Goal: Task Accomplishment & Management: Manage account settings

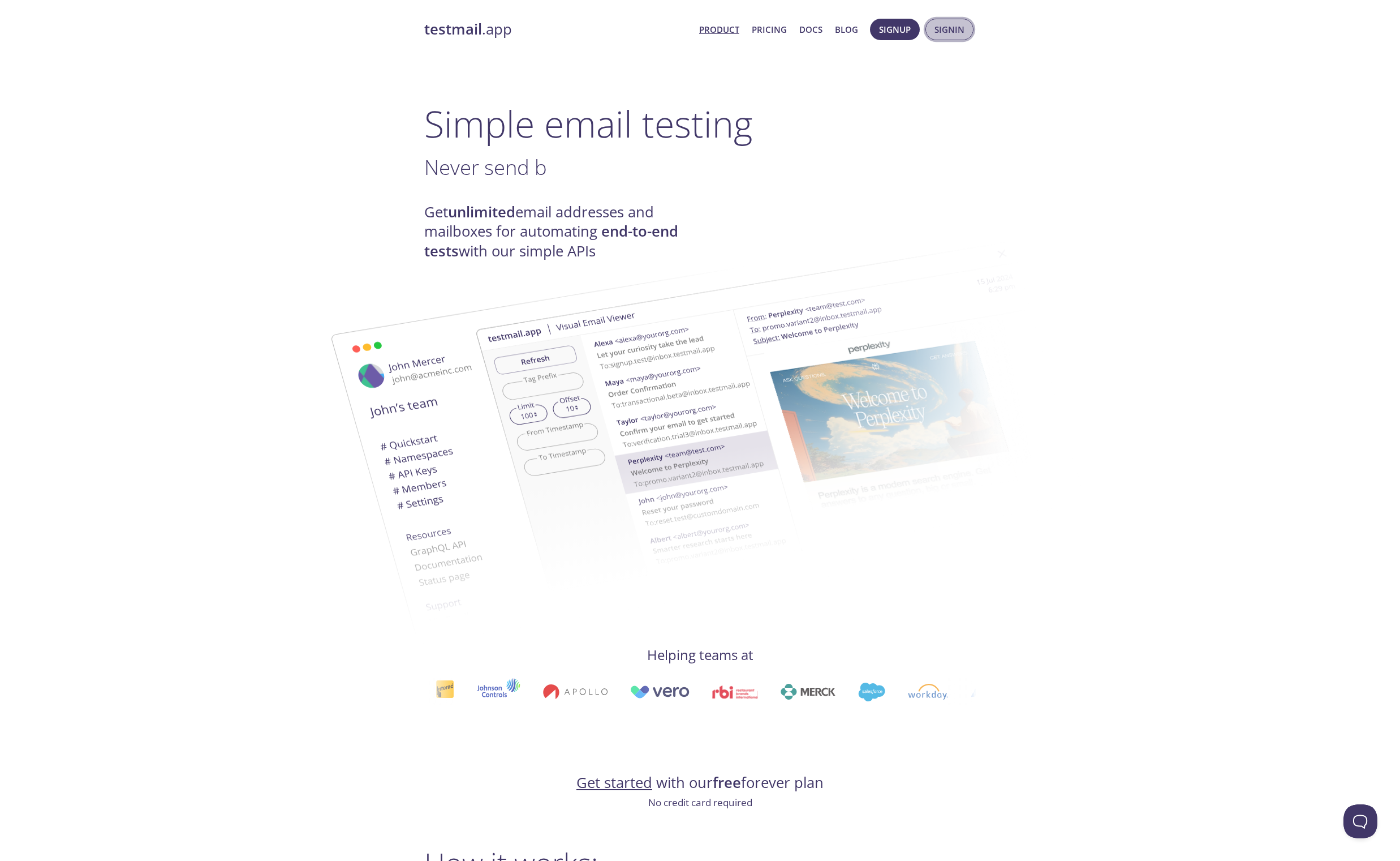
click at [946, 33] on span "Signin" at bounding box center [950, 29] width 30 height 14
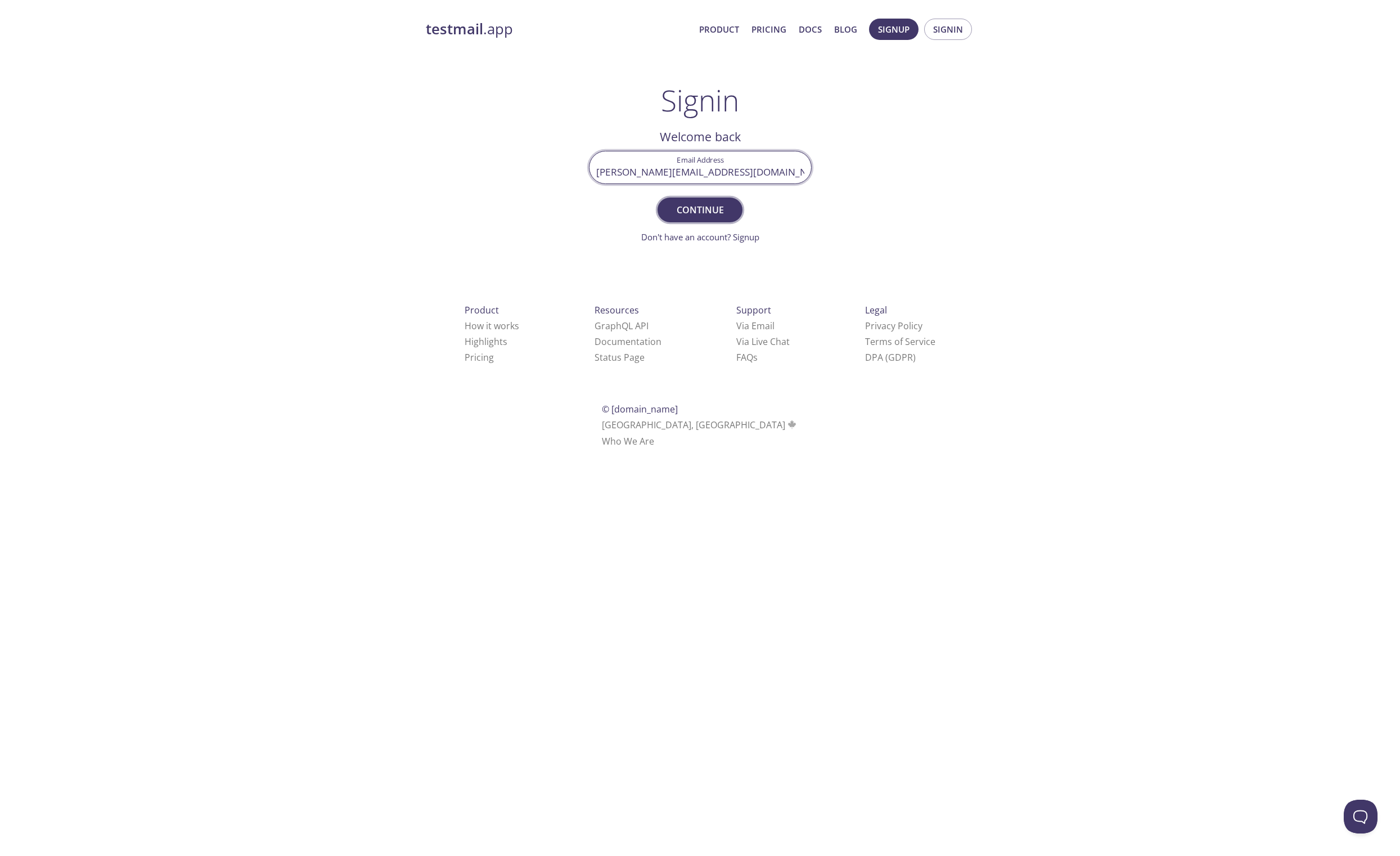
type input "[PERSON_NAME][EMAIL_ADDRESS][DOMAIN_NAME]"
click at [709, 209] on span "Continue" at bounding box center [700, 210] width 60 height 16
click at [732, 163] on input "Signin Security Code" at bounding box center [700, 167] width 222 height 32
click at [748, 234] on link "Didn't receive anything? Resend email" at bounding box center [700, 237] width 146 height 12
click at [685, 168] on input "Signin Security Code" at bounding box center [700, 167] width 222 height 32
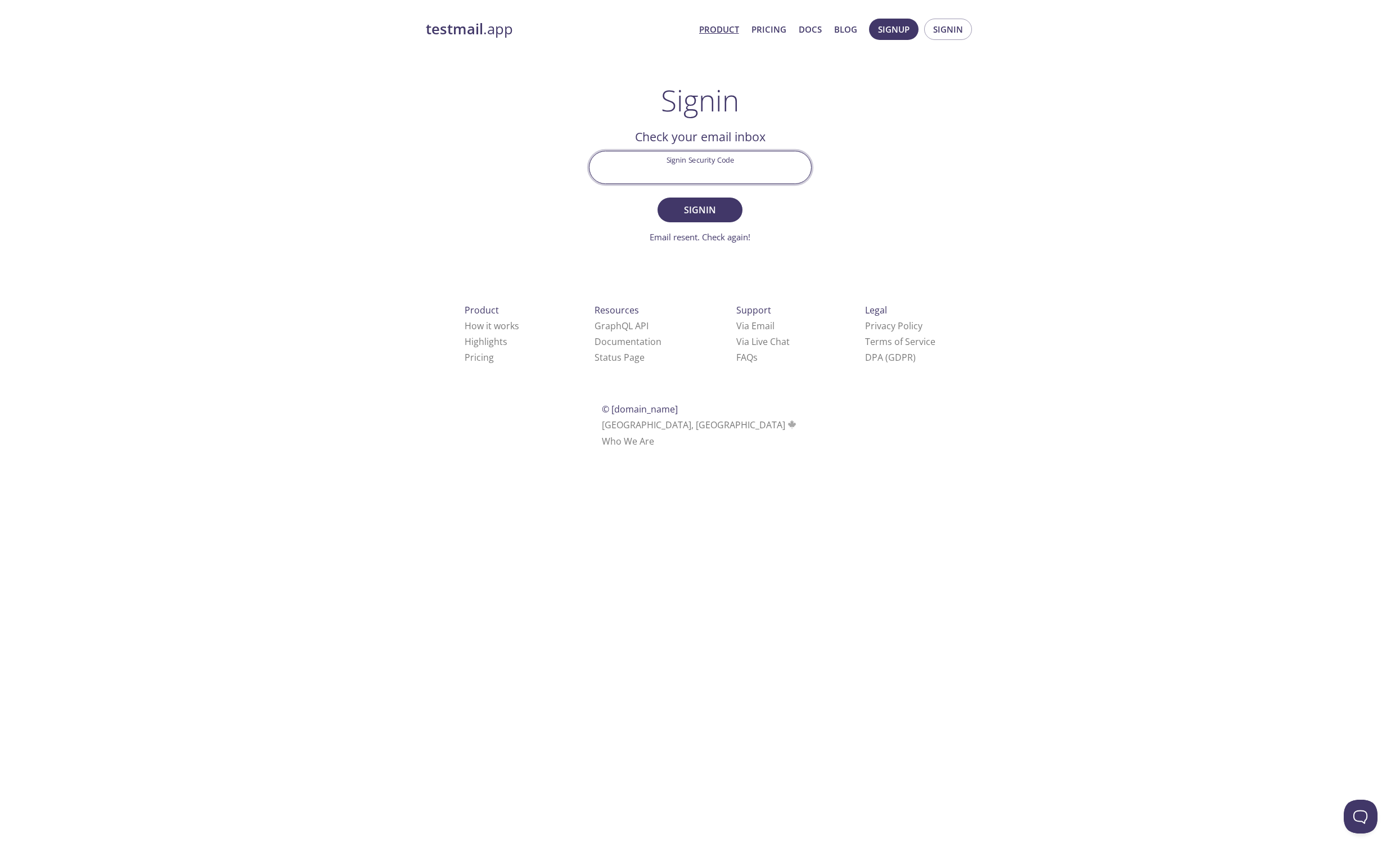
click at [722, 24] on link "Product" at bounding box center [719, 29] width 40 height 14
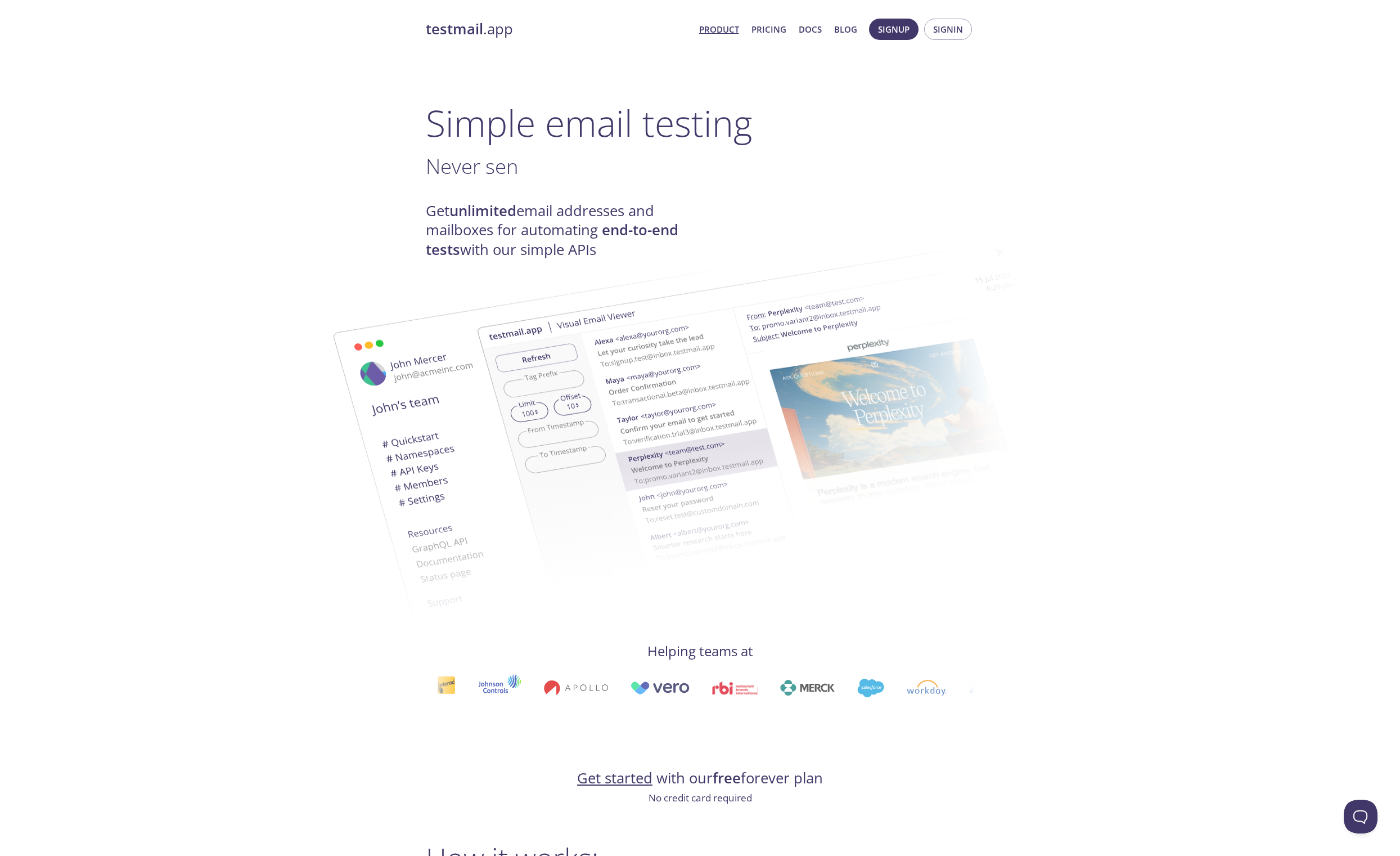
click at [769, 37] on span "Product Pricing Docs Blog" at bounding box center [777, 29] width 170 height 27
click at [957, 29] on span "Signin" at bounding box center [948, 29] width 30 height 14
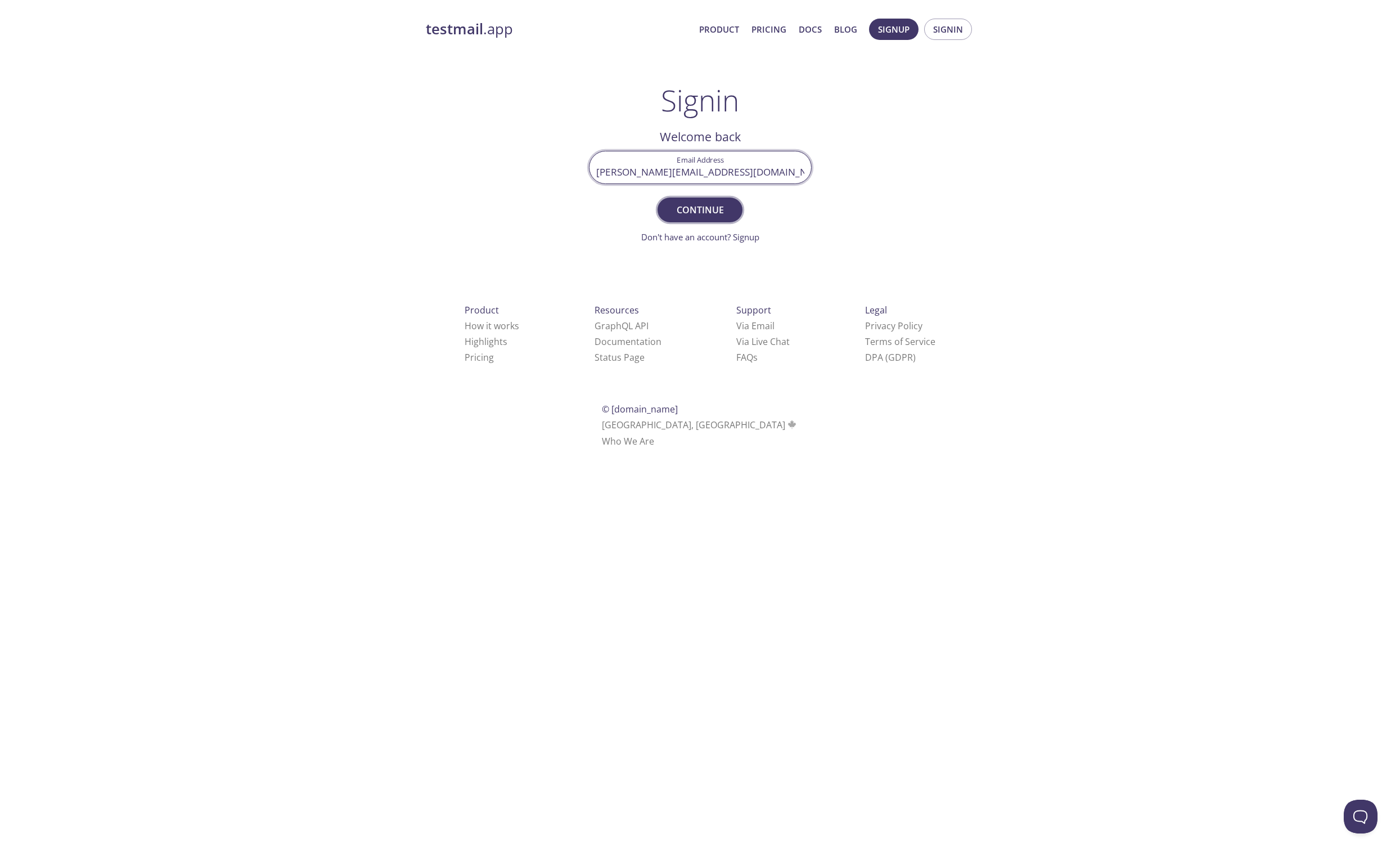
type input "[PERSON_NAME][EMAIL_ADDRESS][DOMAIN_NAME]"
click at [702, 212] on span "Continue" at bounding box center [700, 210] width 60 height 16
click at [719, 174] on input "Signin Security Code" at bounding box center [700, 167] width 222 height 32
paste input "ARH78YY"
type input "ARH78YY"
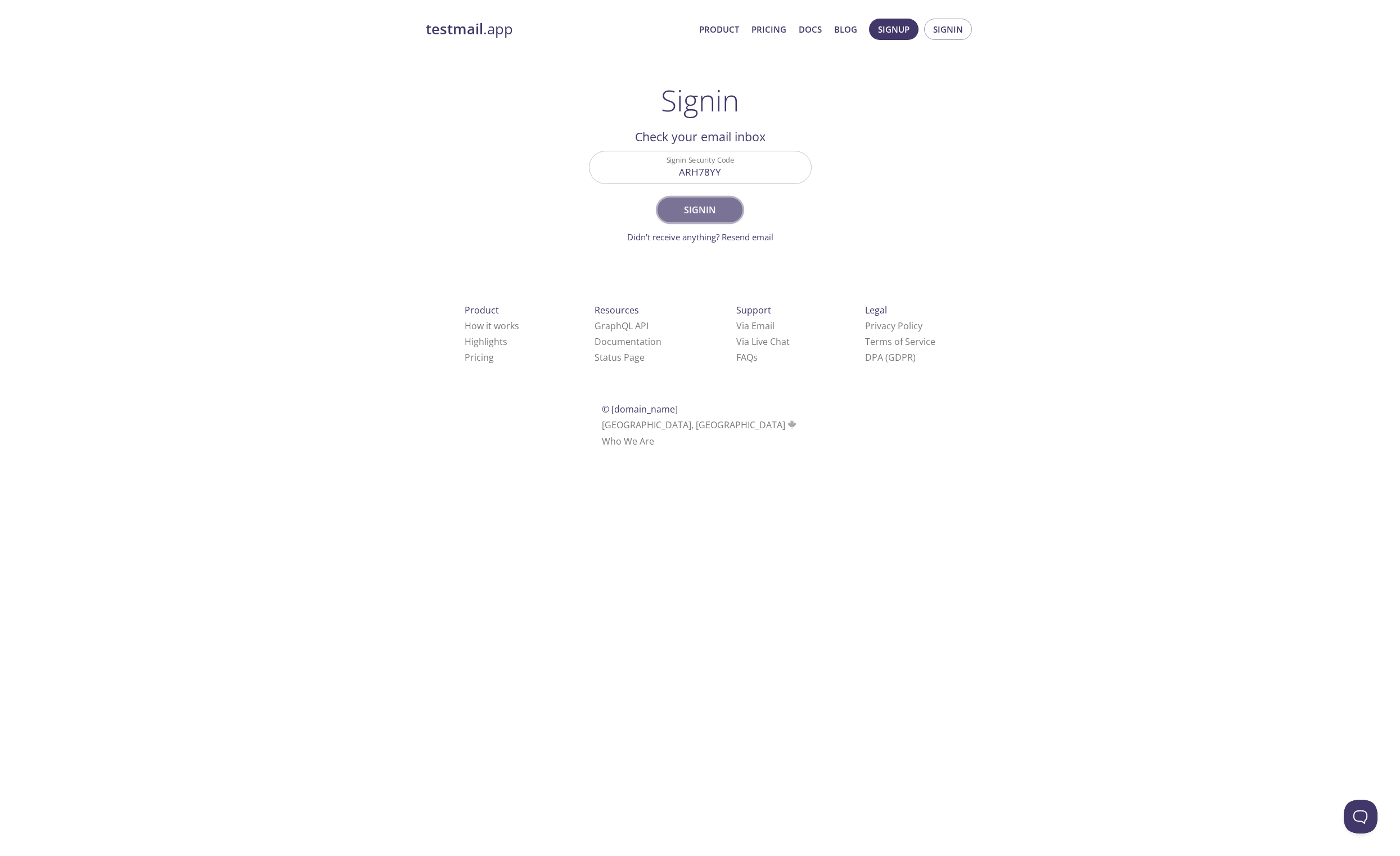
click at [715, 202] on span "Signin" at bounding box center [700, 210] width 60 height 16
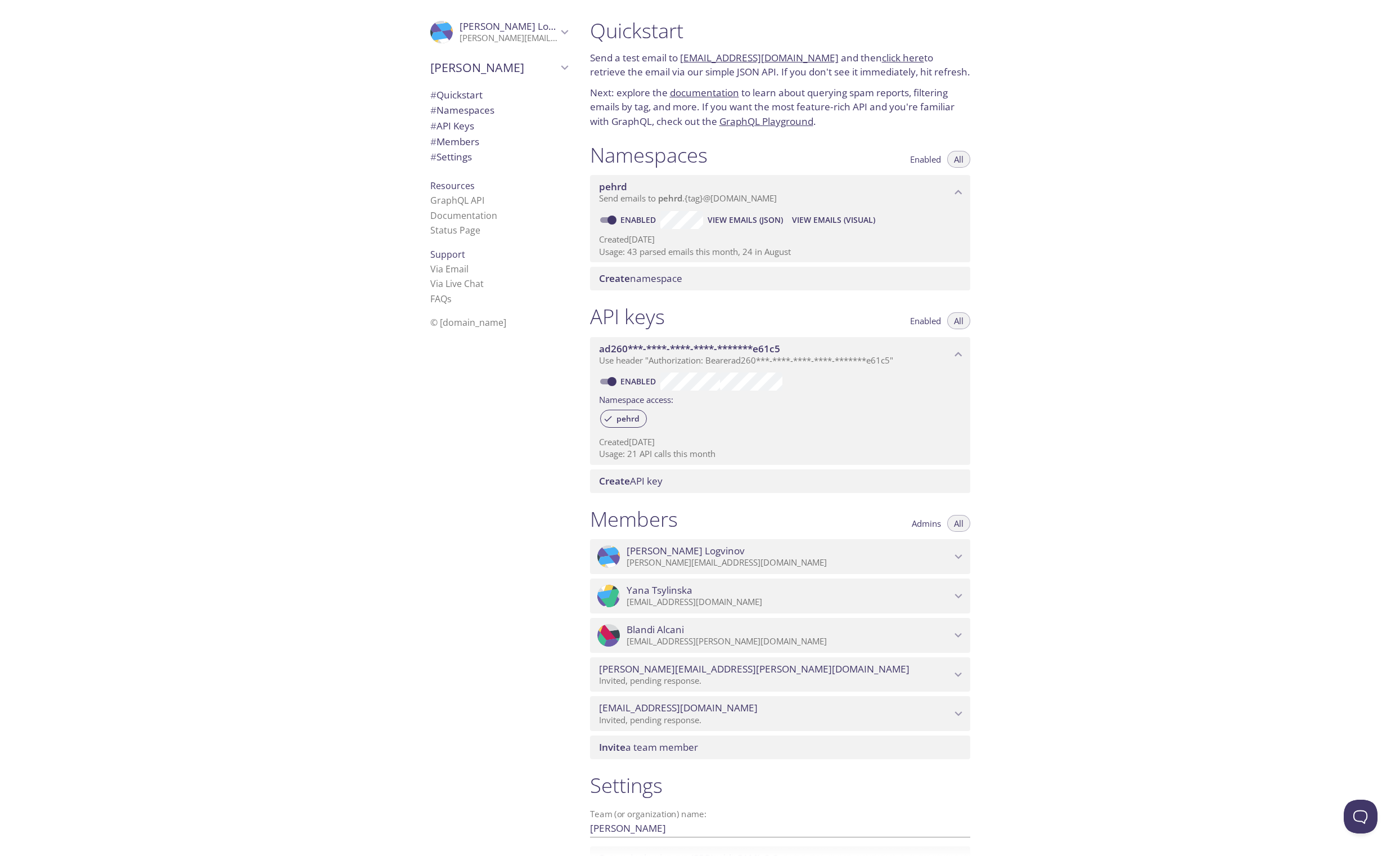
click at [958, 588] on icon "Yana Tsylinska" at bounding box center [958, 595] width 14 height 14
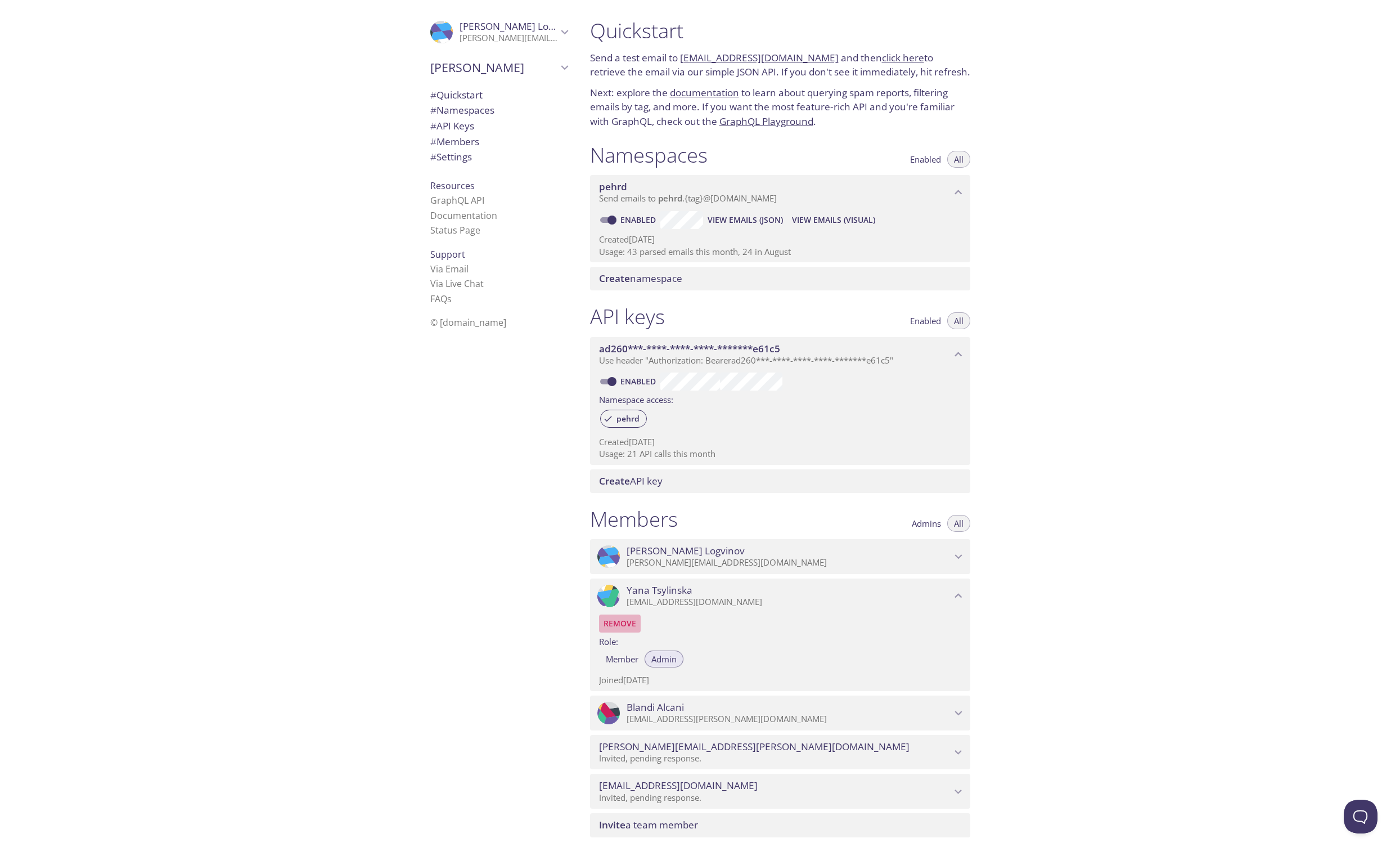
click at [630, 619] on span "Remove" at bounding box center [620, 624] width 33 height 14
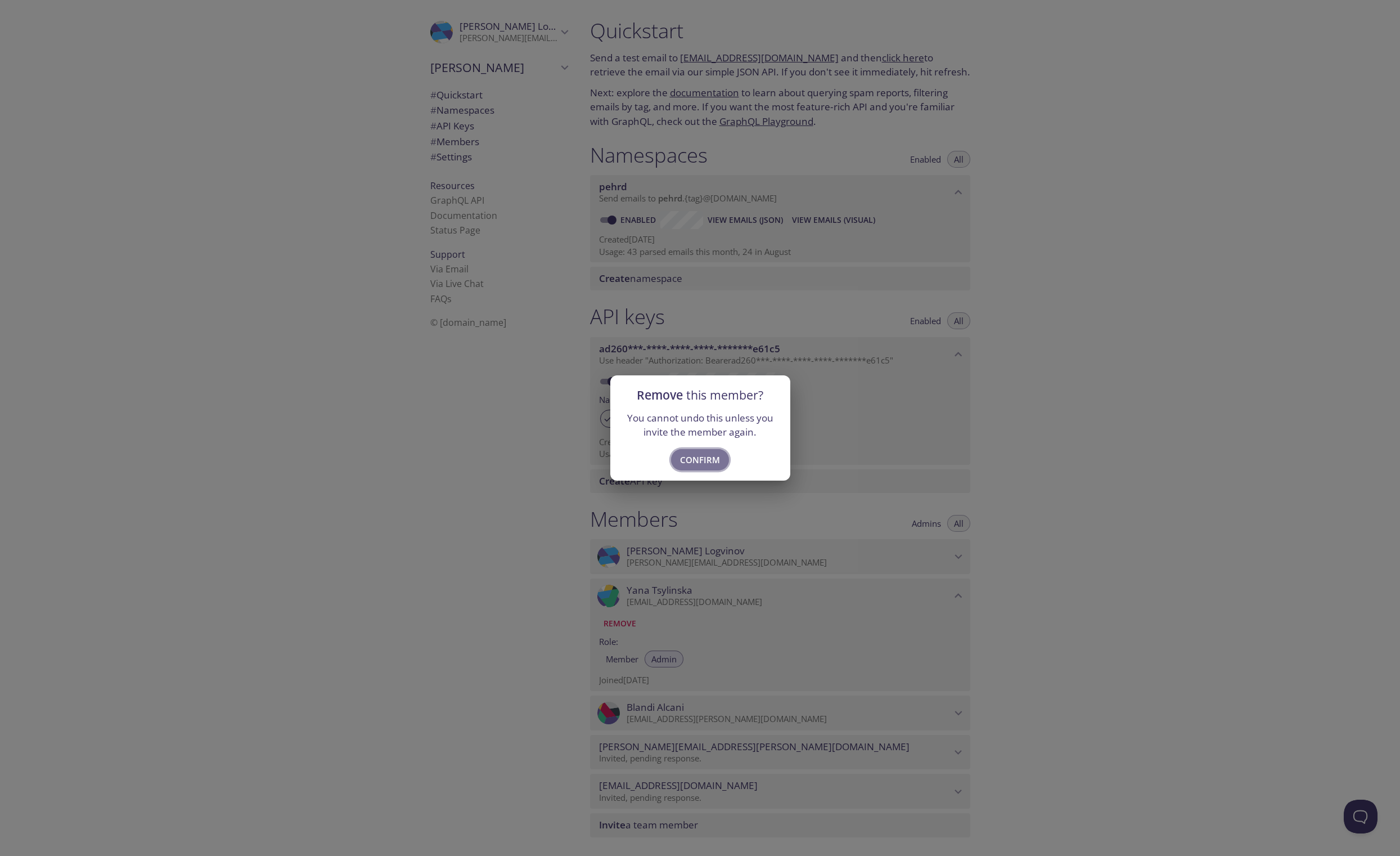
click at [705, 464] on span "Confirm" at bounding box center [700, 459] width 40 height 14
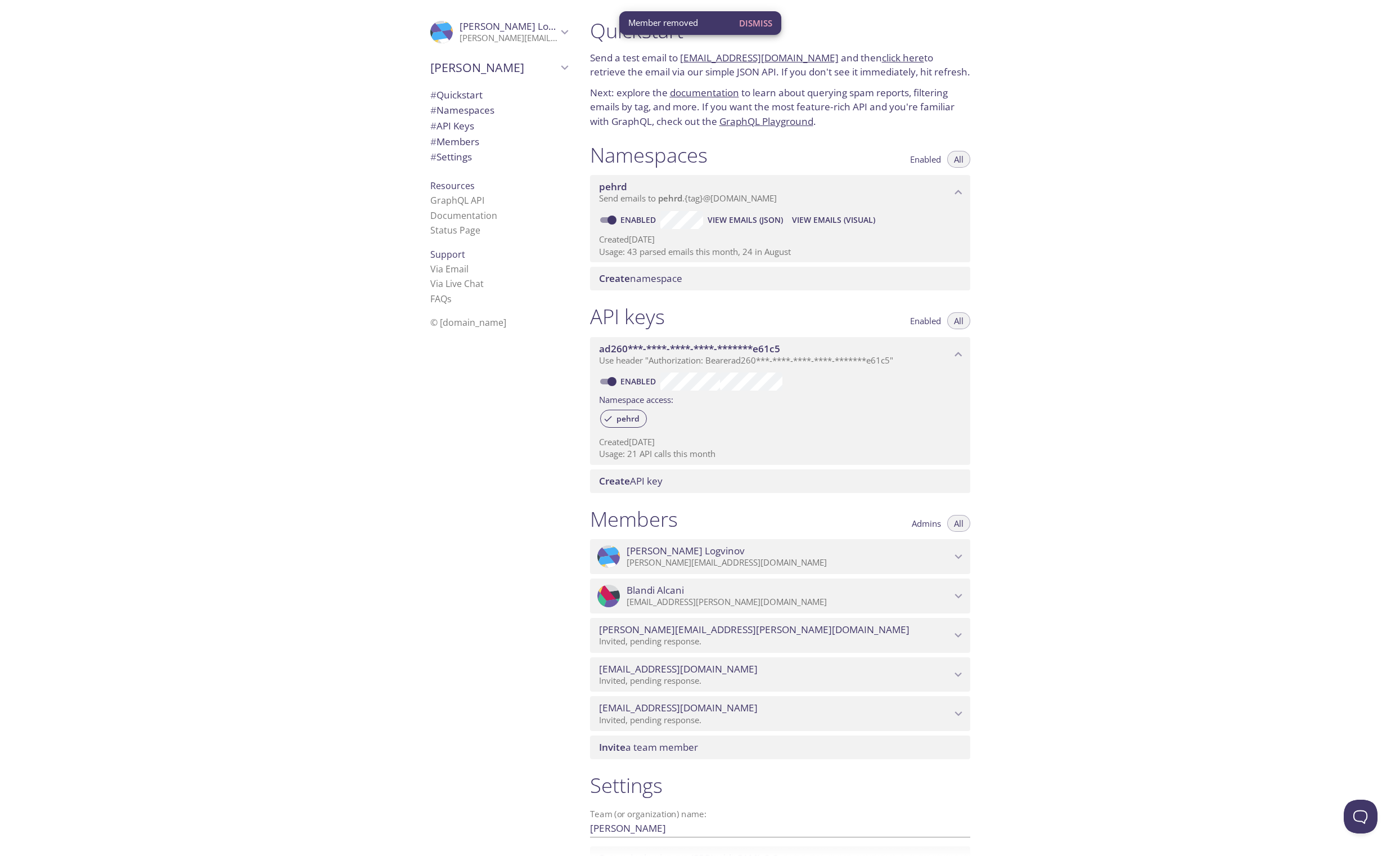
click at [962, 706] on icon "yana.tsylinska@useblanco.com" at bounding box center [958, 713] width 14 height 14
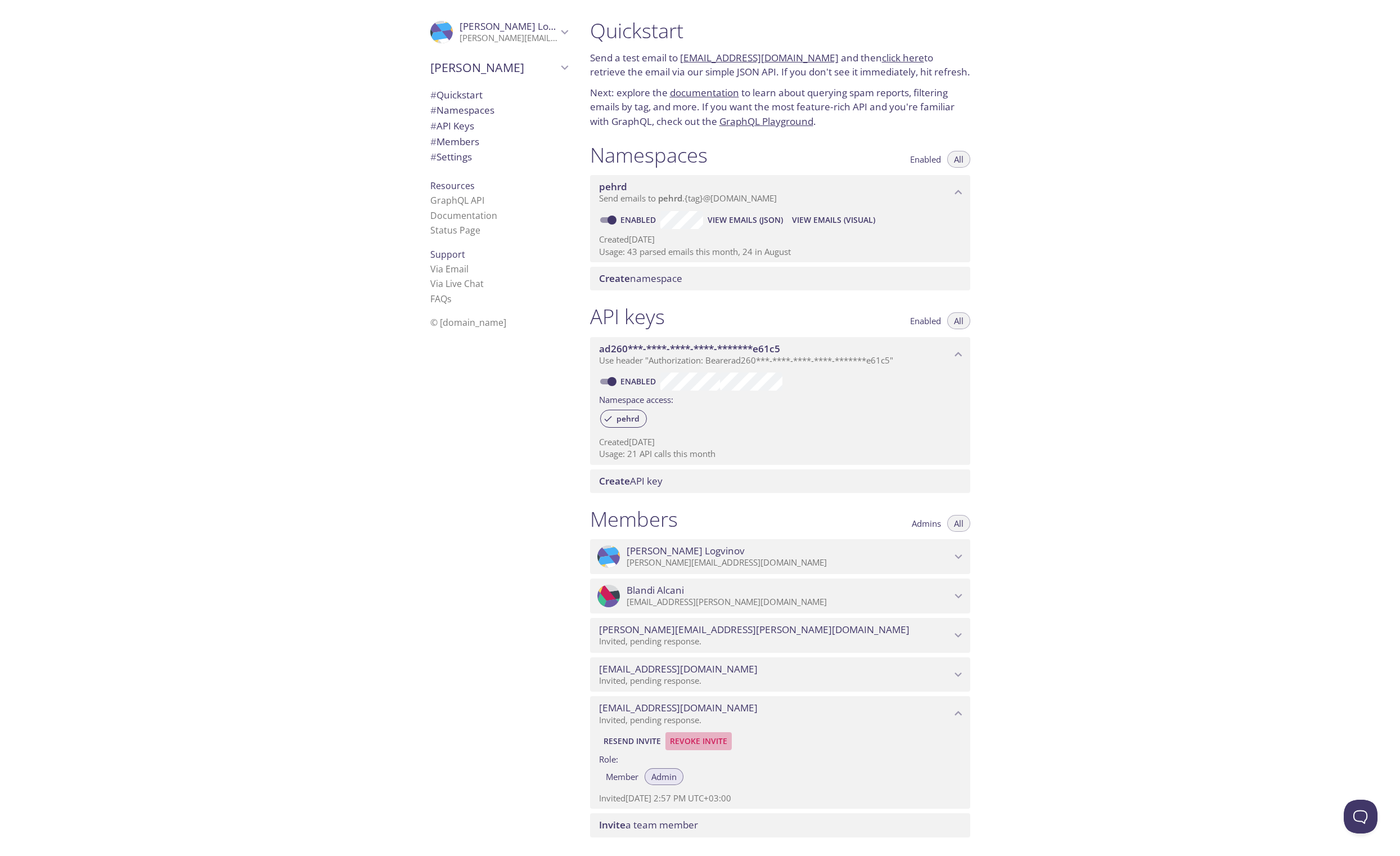
click at [694, 734] on span "Revoke Invite" at bounding box center [698, 741] width 57 height 14
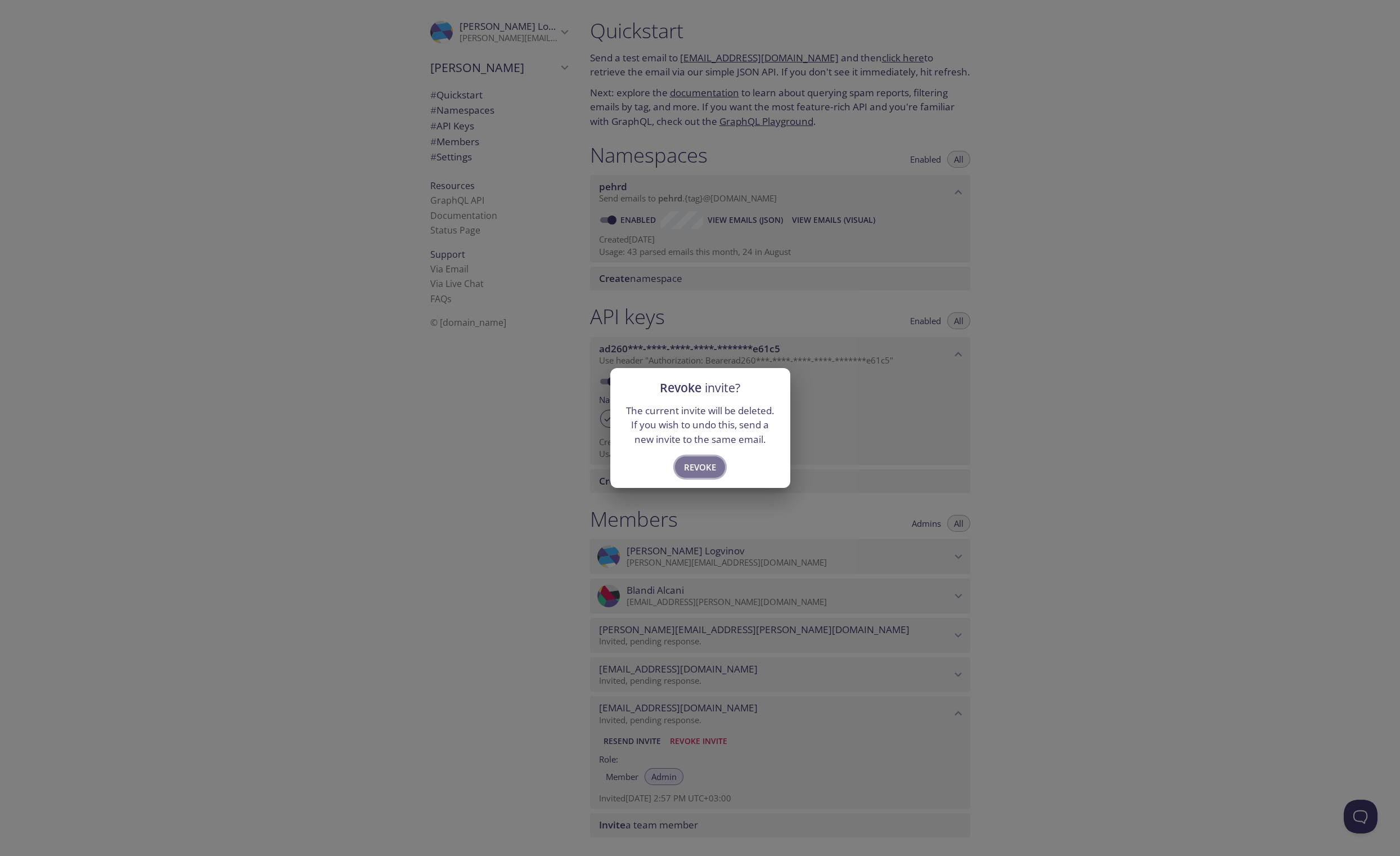
click at [705, 468] on span "Revoke" at bounding box center [700, 466] width 32 height 14
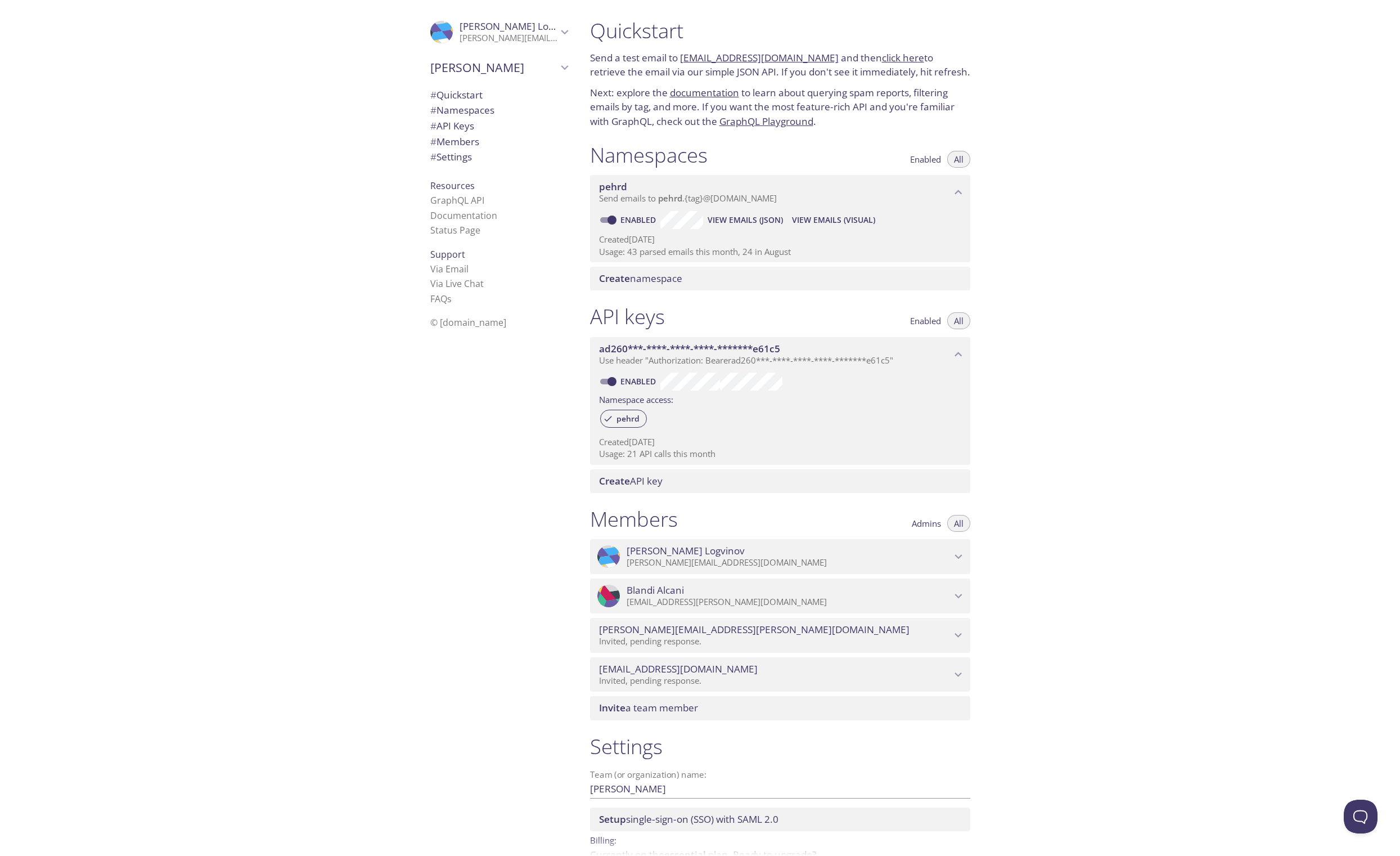
click at [471, 34] on p "[PERSON_NAME][EMAIL_ADDRESS][DOMAIN_NAME]" at bounding box center [508, 38] width 98 height 12
click at [471, 35] on p "[PERSON_NAME][EMAIL_ADDRESS][DOMAIN_NAME]" at bounding box center [508, 38] width 98 height 12
click at [714, 87] on link "documentation" at bounding box center [704, 92] width 69 height 13
